Goal: Book appointment/travel/reservation

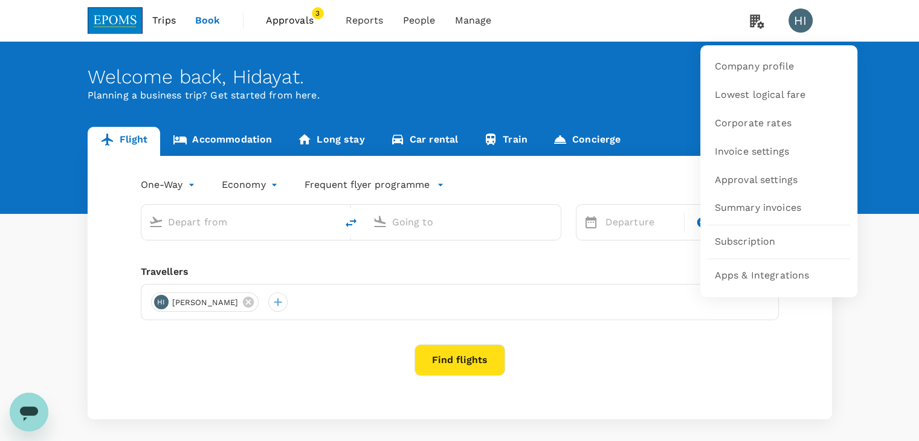
type input "Sultan Ismail Intl (JHB)"
type input "Kuala Lumpur Intl (KUL)"
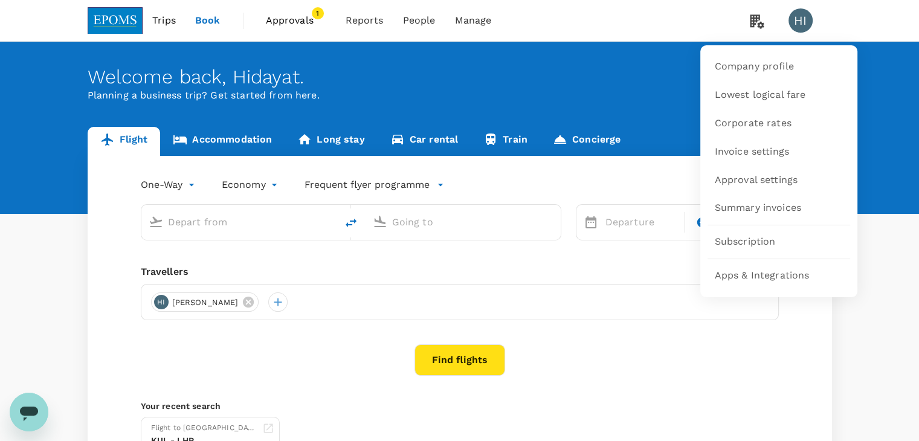
type input "Sultan Ismail Intl (JHB)"
type input "Kuala Lumpur Intl (KUL)"
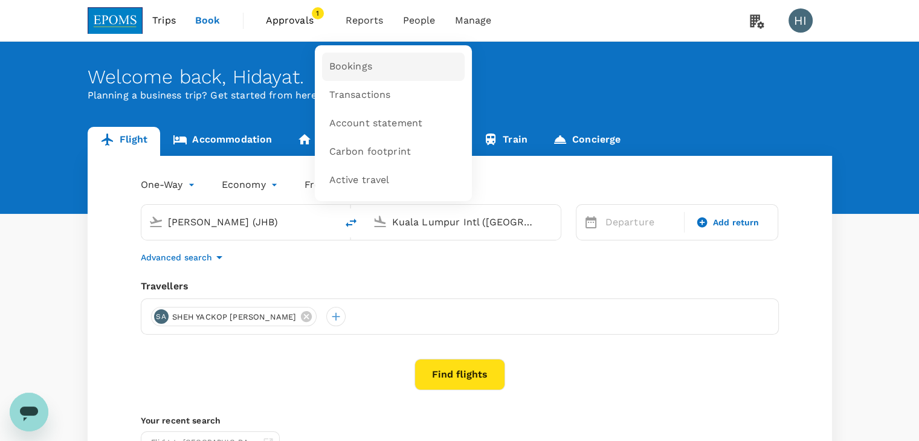
click at [353, 71] on span "Bookings" at bounding box center [350, 67] width 43 height 14
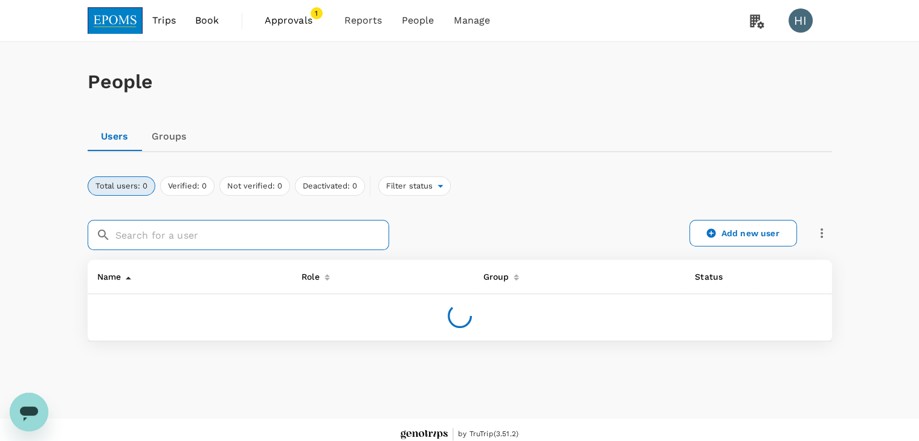
drag, startPoint x: 282, startPoint y: 229, endPoint x: 294, endPoint y: 222, distance: 13.9
click at [282, 229] on input "text" at bounding box center [252, 235] width 274 height 30
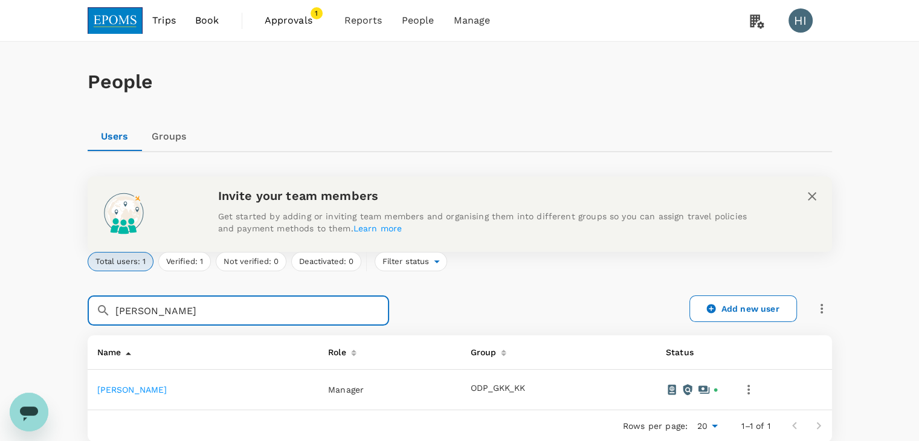
type input "[PERSON_NAME]"
click at [354, 62] on span "Bookings" at bounding box center [346, 66] width 37 height 12
